Goal: Task Accomplishment & Management: Manage account settings

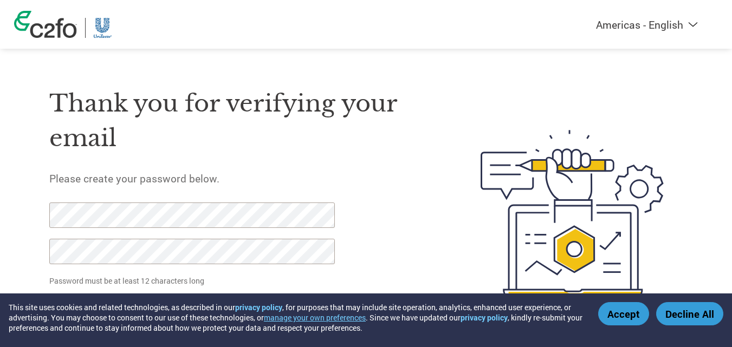
scroll to position [37, 0]
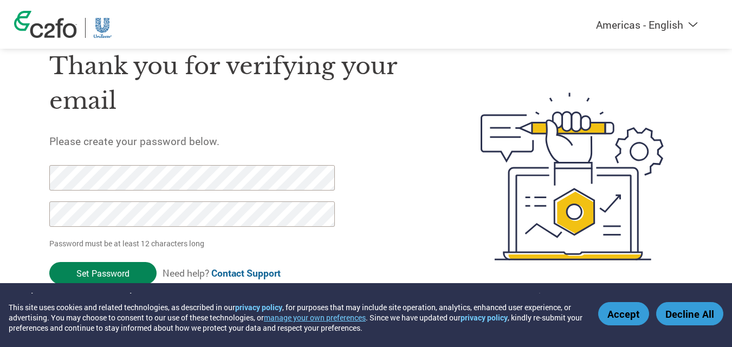
click at [130, 271] on input "Set Password" at bounding box center [102, 273] width 107 height 22
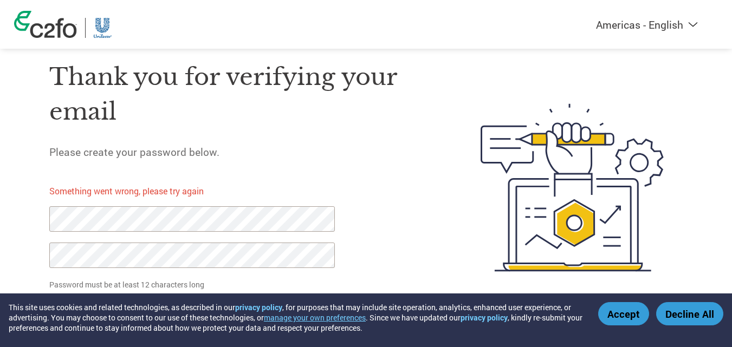
scroll to position [38, 0]
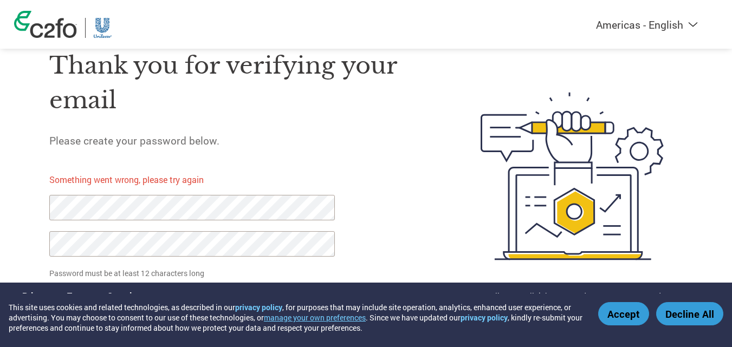
click at [0, 196] on div "Americas - English Américas - Español [GEOGRAPHIC_DATA] - Português Amériques -…" at bounding box center [366, 133] width 732 height 342
click at [6, 237] on div "Americas - English Américas - Español [GEOGRAPHIC_DATA] - Português Amériques -…" at bounding box center [366, 133] width 732 height 342
click at [222, 270] on p "Password must be at least 12 characters long" at bounding box center [193, 273] width 289 height 11
click at [181, 269] on p "Password must be at least 12 characters long" at bounding box center [193, 273] width 289 height 11
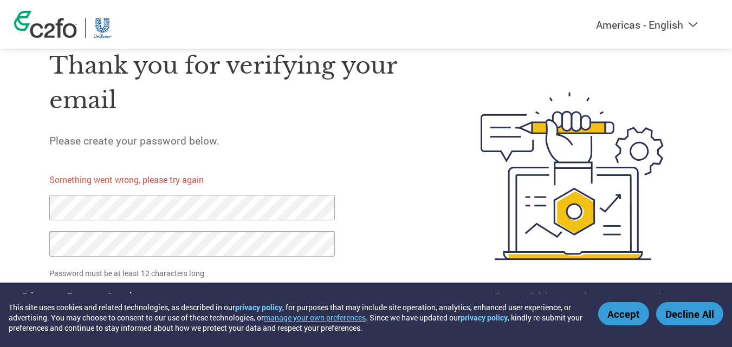
click at [103, 272] on p "Password must be at least 12 characters long" at bounding box center [193, 273] width 289 height 11
click at [623, 311] on button "Accept" at bounding box center [623, 313] width 51 height 23
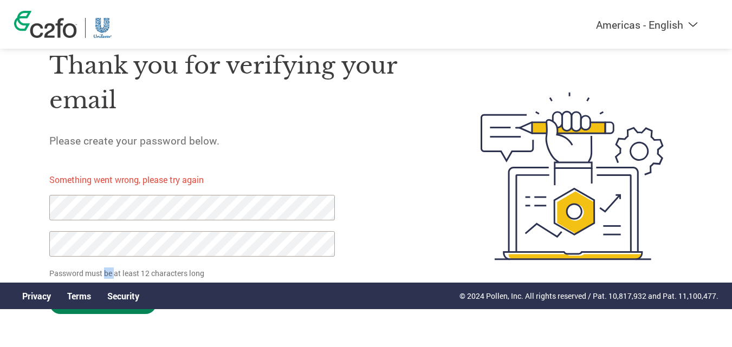
click at [123, 313] on input "Set Password" at bounding box center [102, 303] width 107 height 22
click at [39, 209] on div "Thank you for verifying your email Please create your password below. Something…" at bounding box center [366, 177] width 704 height 288
click at [47, 242] on div "Thank you for verifying your email Please create your password below. Something…" at bounding box center [366, 177] width 704 height 288
click at [102, 309] on input "Set Password" at bounding box center [102, 303] width 107 height 22
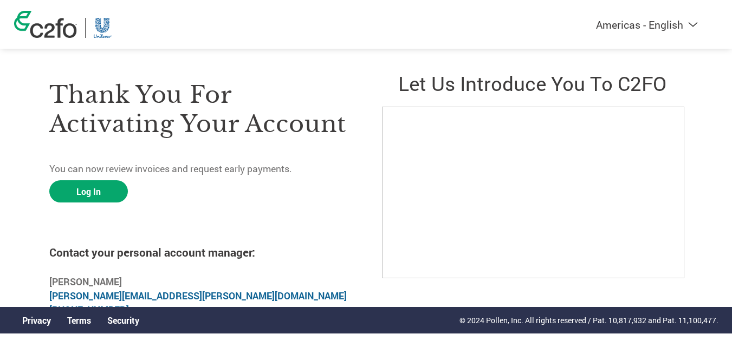
scroll to position [21, 0]
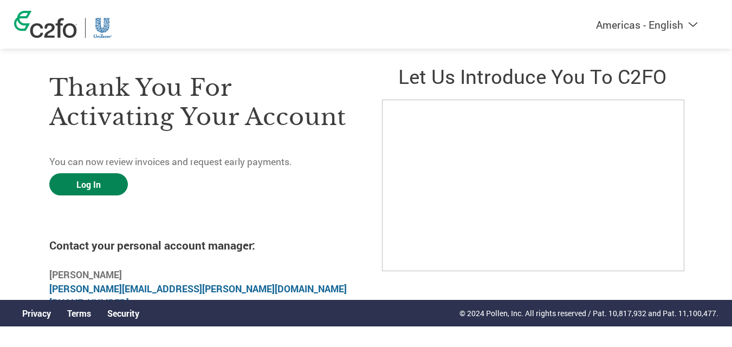
click at [86, 186] on link "Log In" at bounding box center [88, 184] width 79 height 22
